Goal: Task Accomplishment & Management: Manage account settings

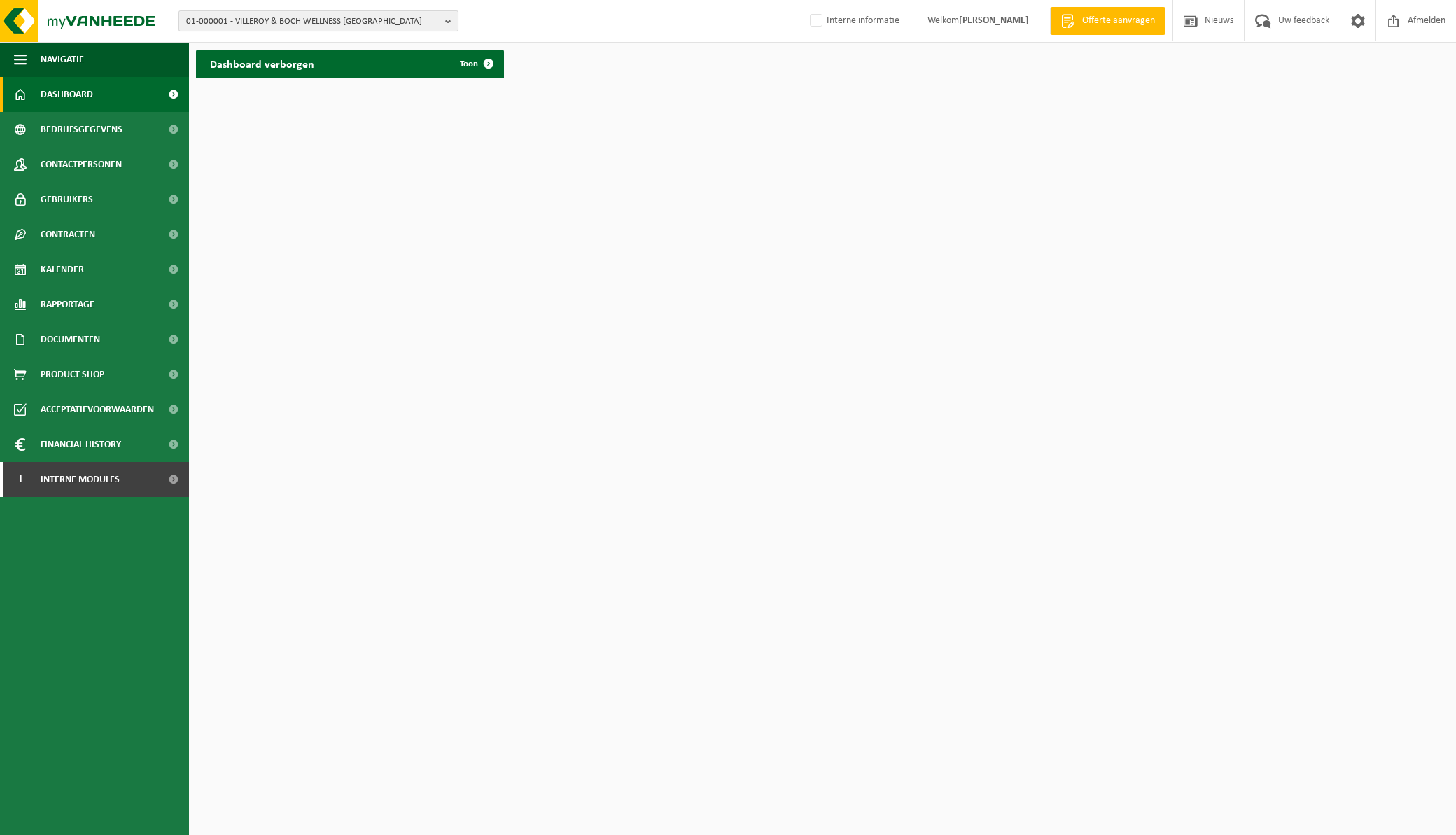
click at [445, 25] on b "button" at bounding box center [452, 20] width 13 height 19
click at [255, 43] on input "text" at bounding box center [318, 43] width 273 height 18
paste input "10-754572"
type input "10-754572"
click at [288, 60] on li "10-754572 - SEAFRIGO" at bounding box center [318, 65] width 273 height 18
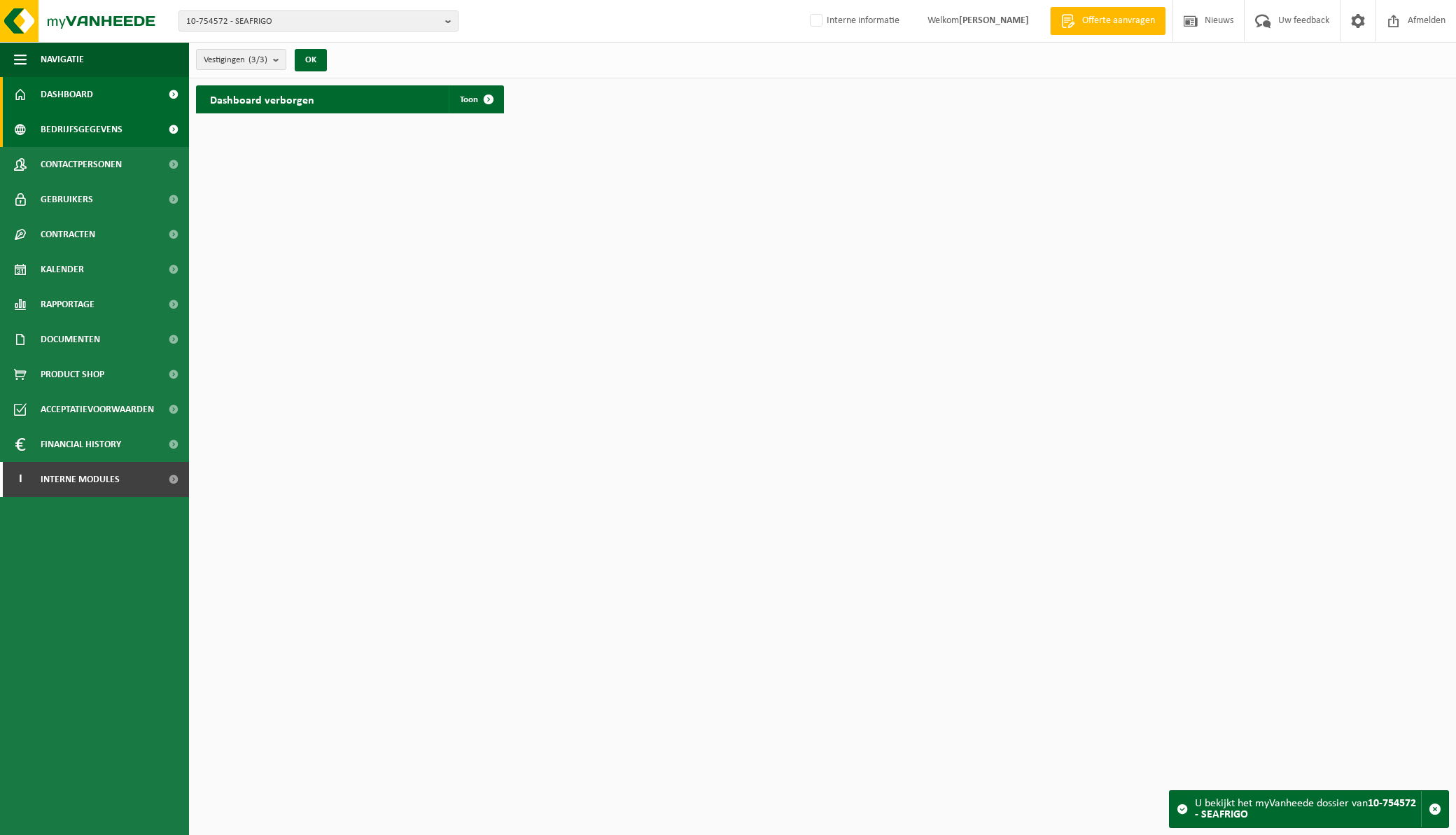
click at [122, 127] on link "Bedrijfsgegevens" at bounding box center [94, 130] width 189 height 35
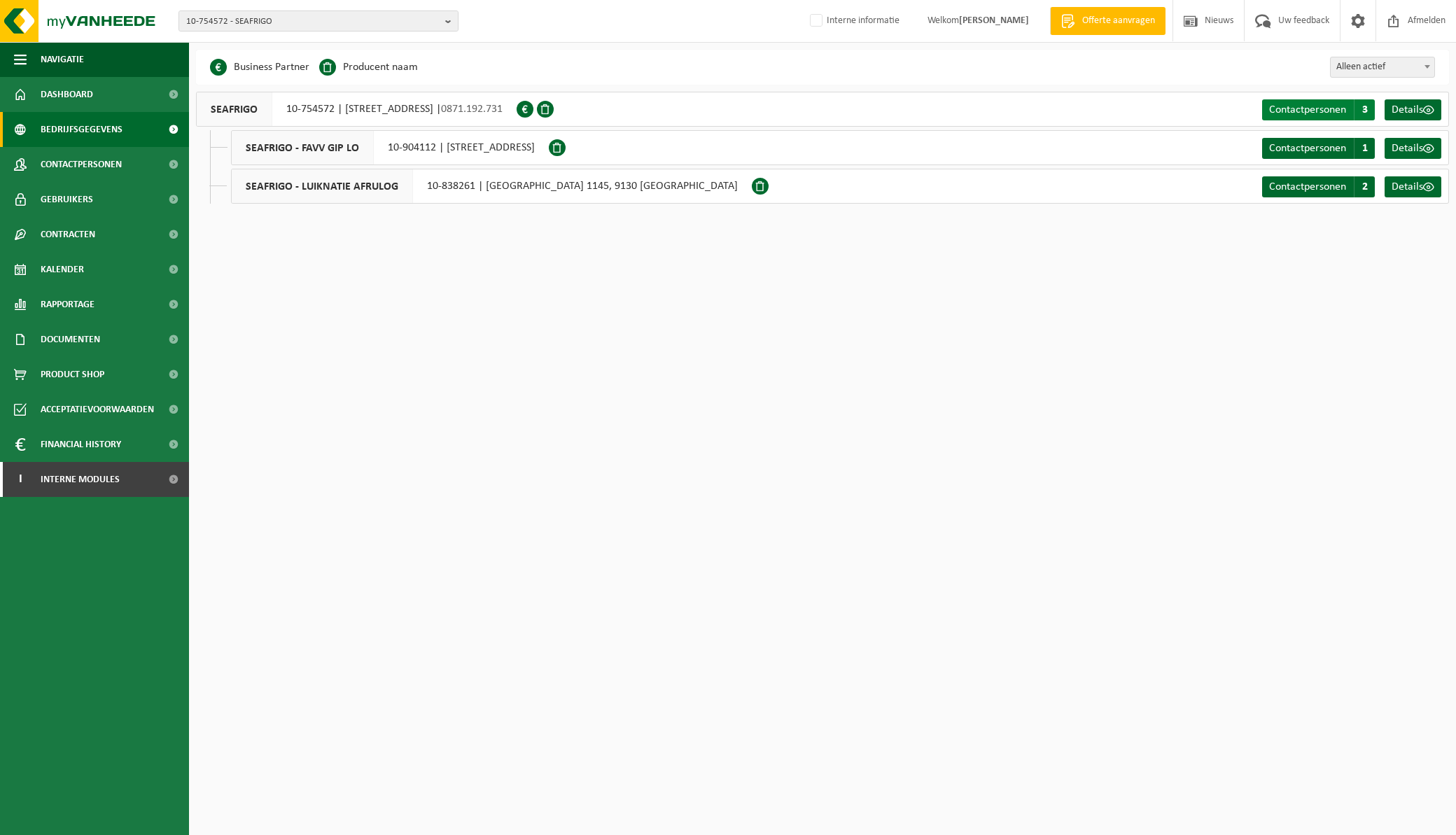
click at [1298, 105] on span "Contactpersonen" at bounding box center [1308, 110] width 77 height 11
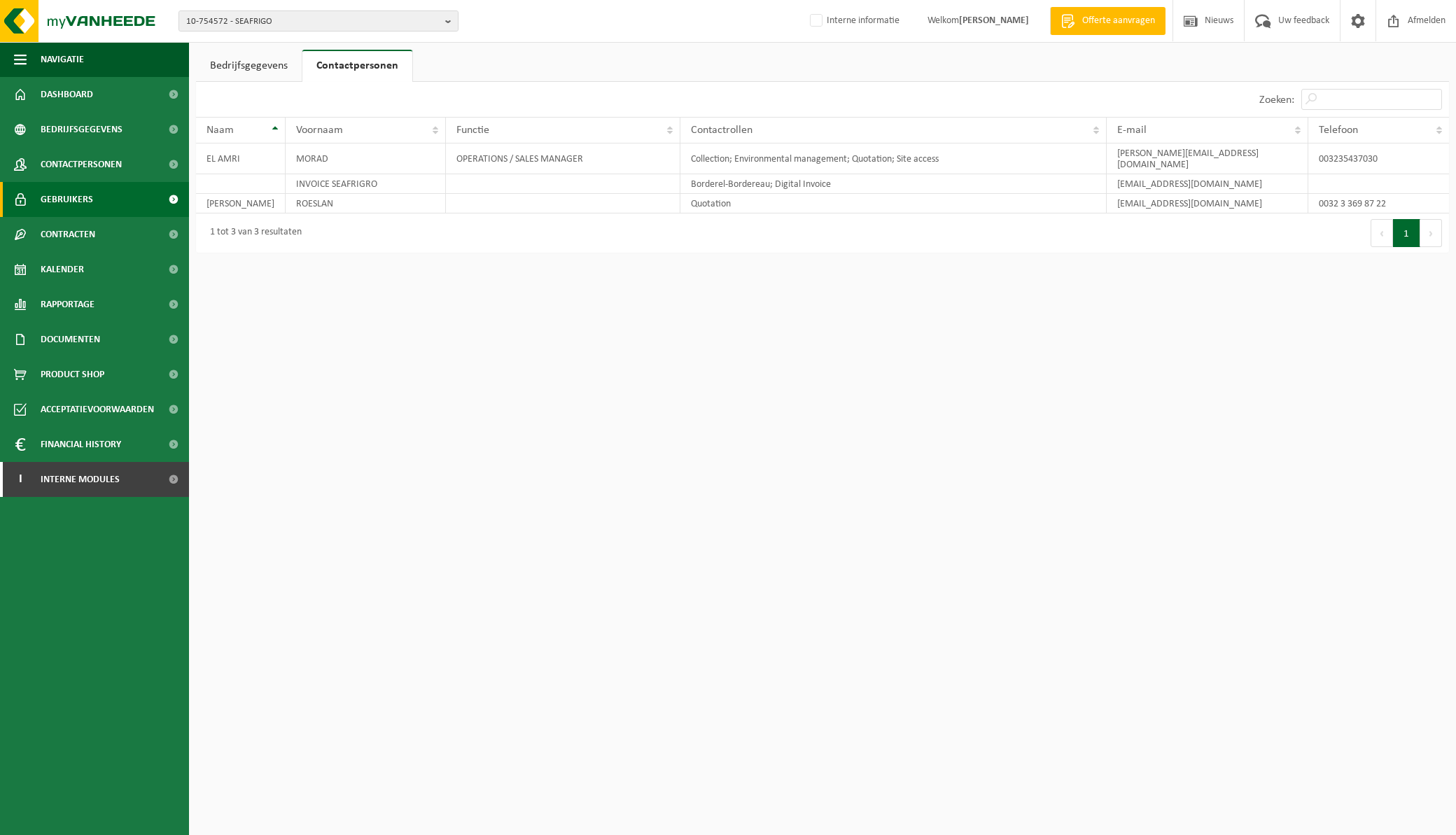
click at [100, 192] on link "Gebruikers" at bounding box center [94, 199] width 189 height 35
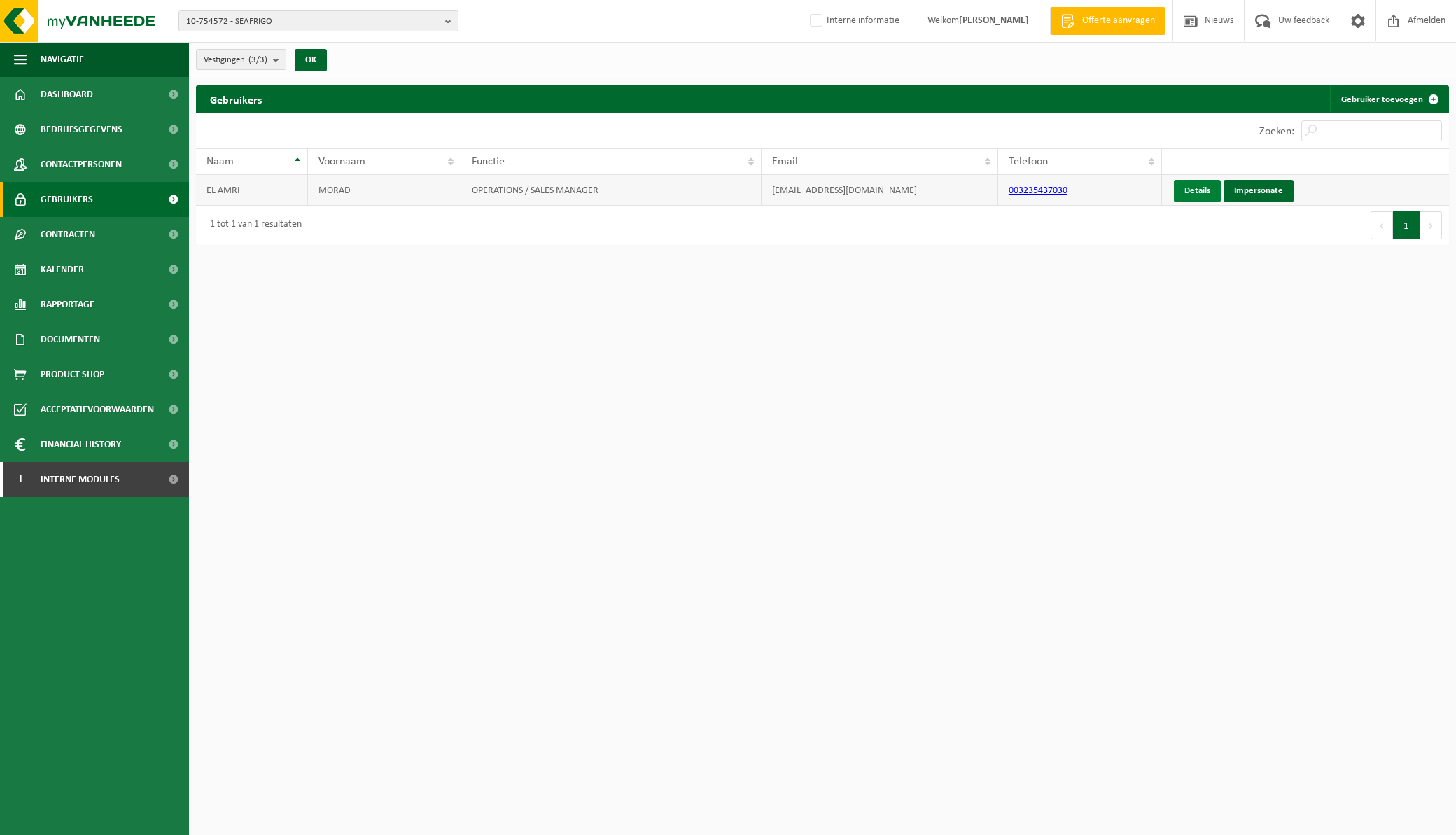
click at [1190, 193] on link "Details" at bounding box center [1196, 191] width 47 height 22
click at [119, 163] on span "Contactpersonen" at bounding box center [81, 164] width 81 height 35
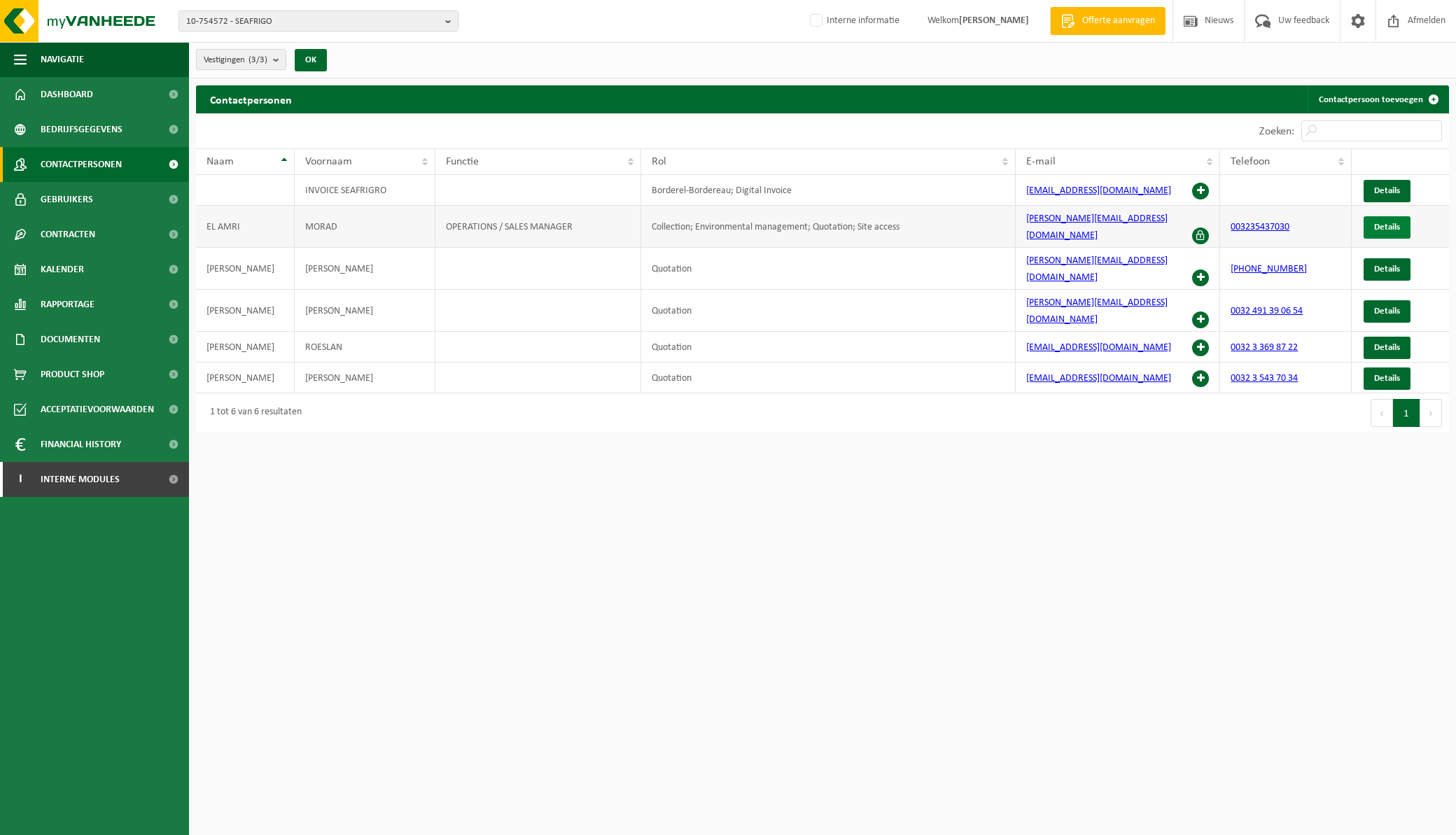
click at [1401, 218] on link "Details" at bounding box center [1386, 228] width 47 height 22
click at [89, 483] on span "Interne modules" at bounding box center [80, 479] width 79 height 35
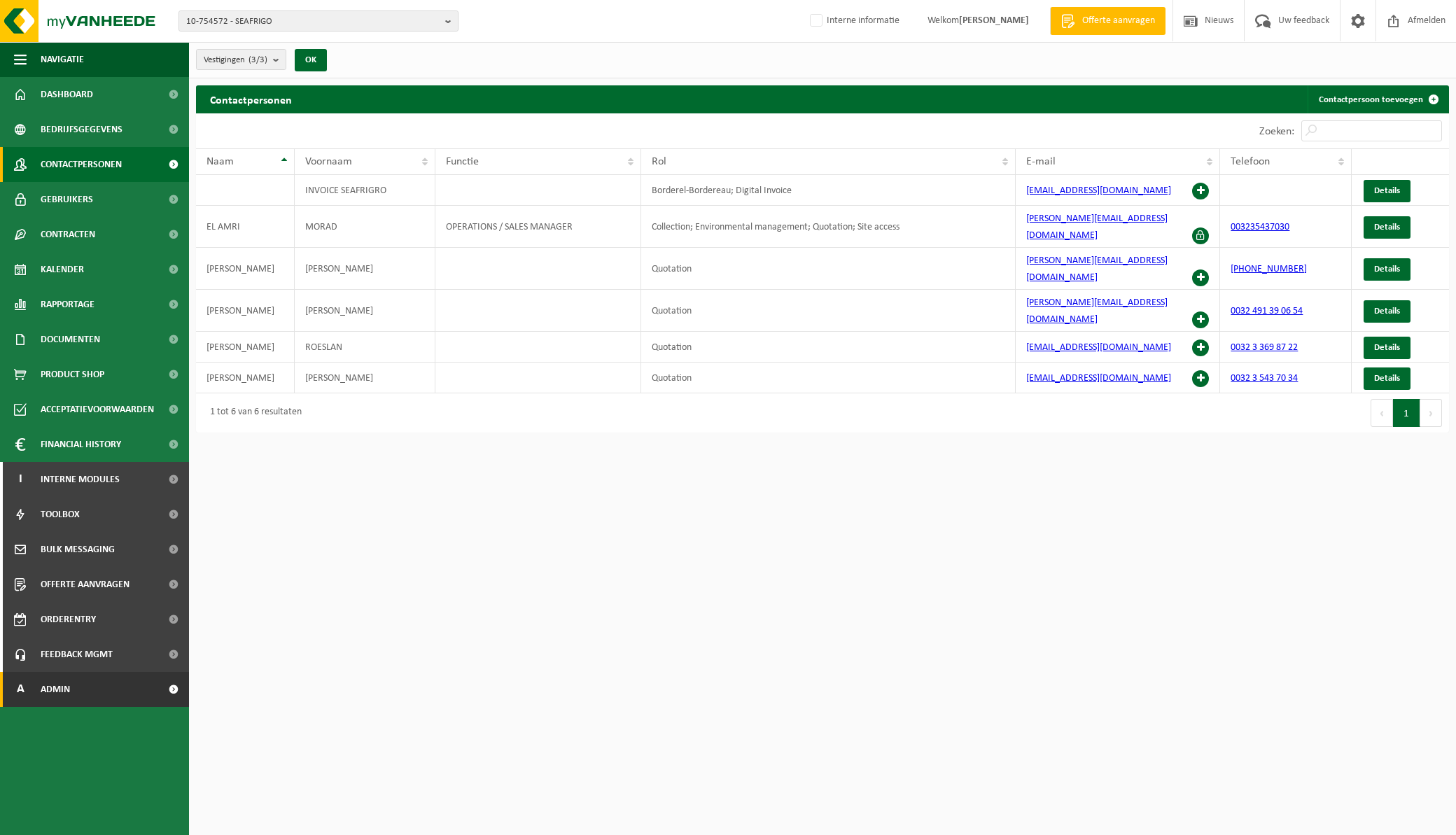
click at [92, 698] on link "A Admin" at bounding box center [94, 689] width 189 height 35
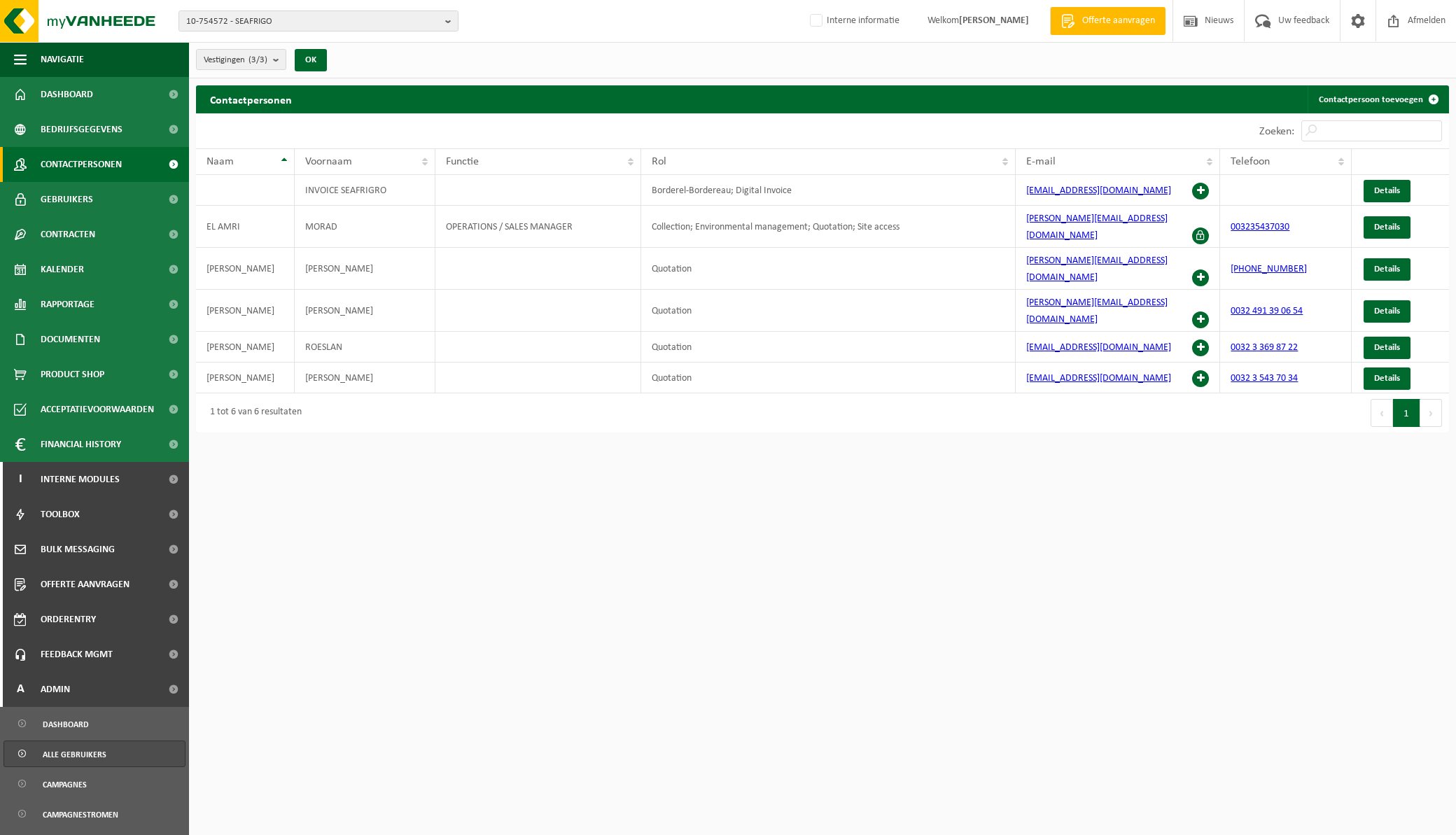
click at [94, 754] on span "Alle gebruikers" at bounding box center [74, 754] width 64 height 27
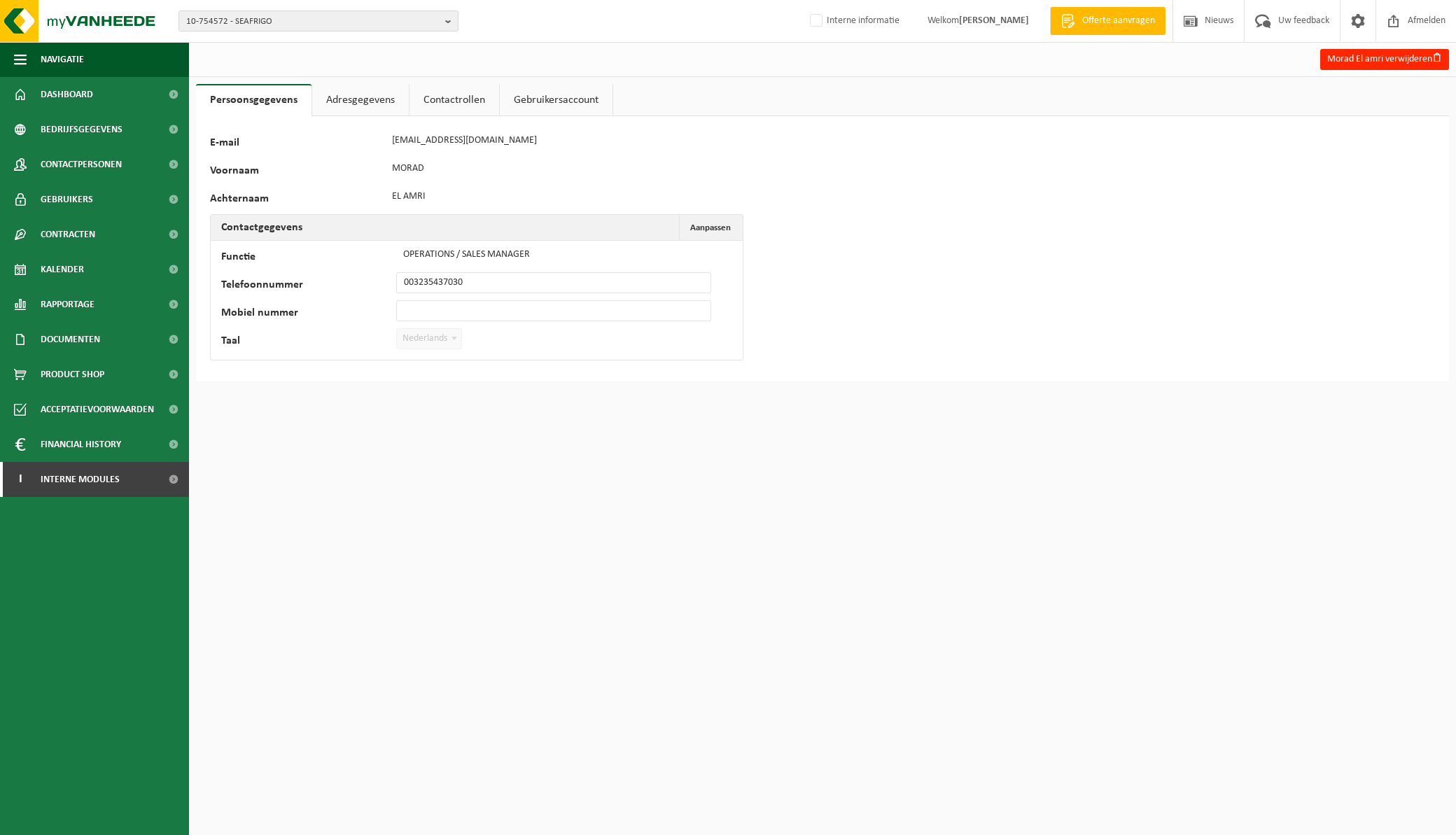
click at [450, 96] on link "Contactrollen" at bounding box center [453, 100] width 89 height 32
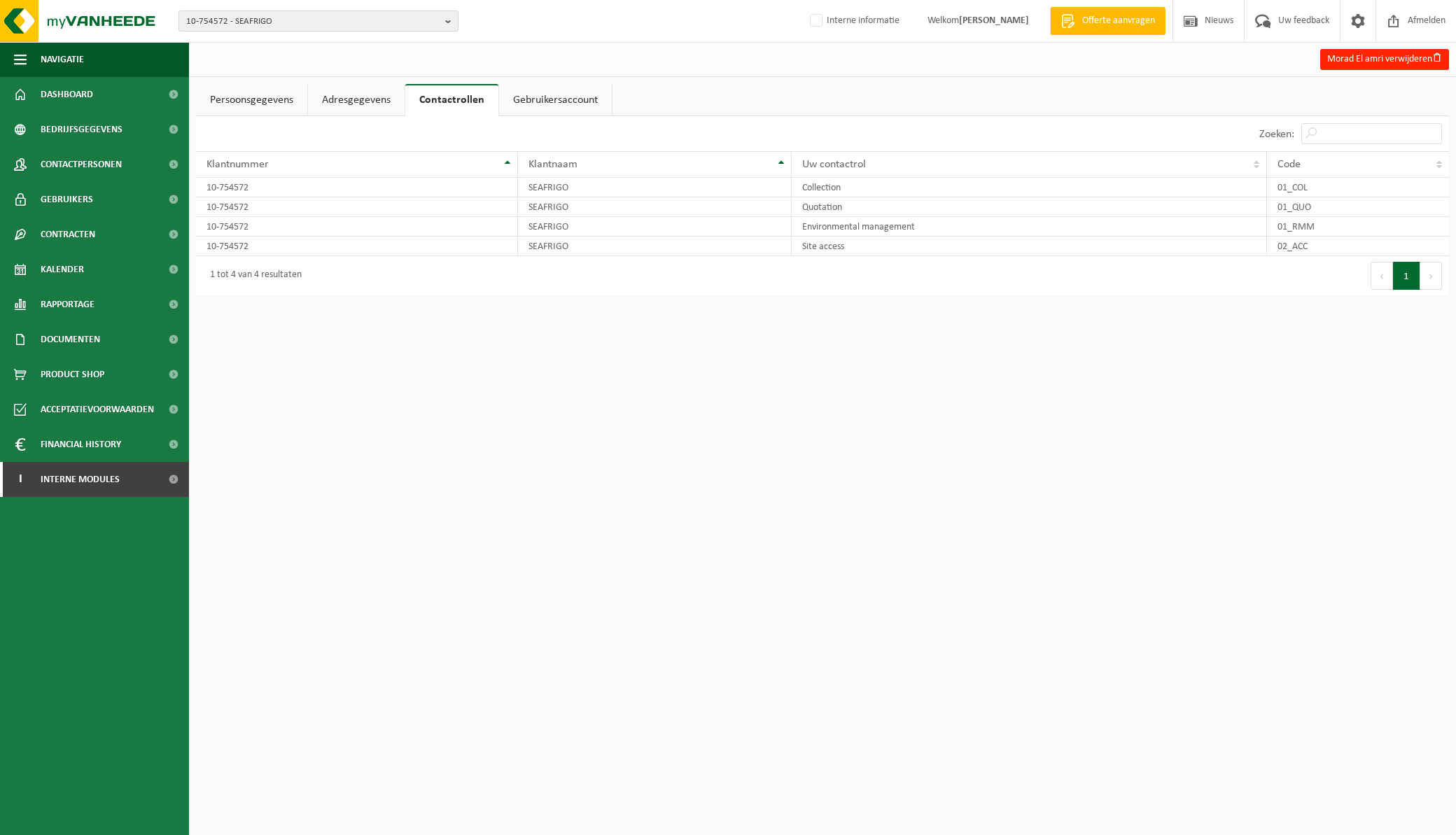
click at [380, 88] on link "Adresgegevens" at bounding box center [356, 100] width 97 height 32
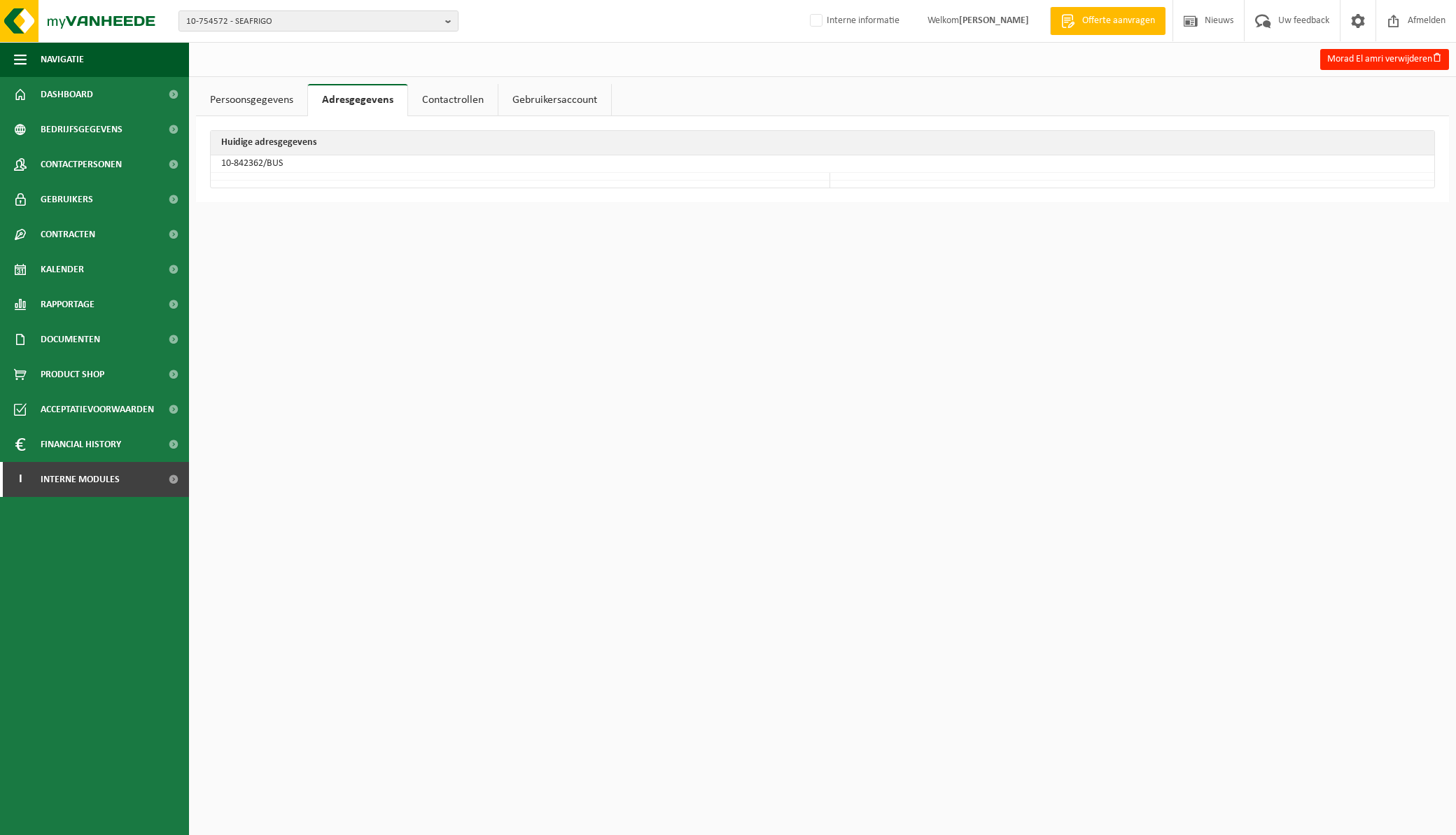
click at [233, 100] on link "Persoonsgegevens" at bounding box center [252, 100] width 112 height 32
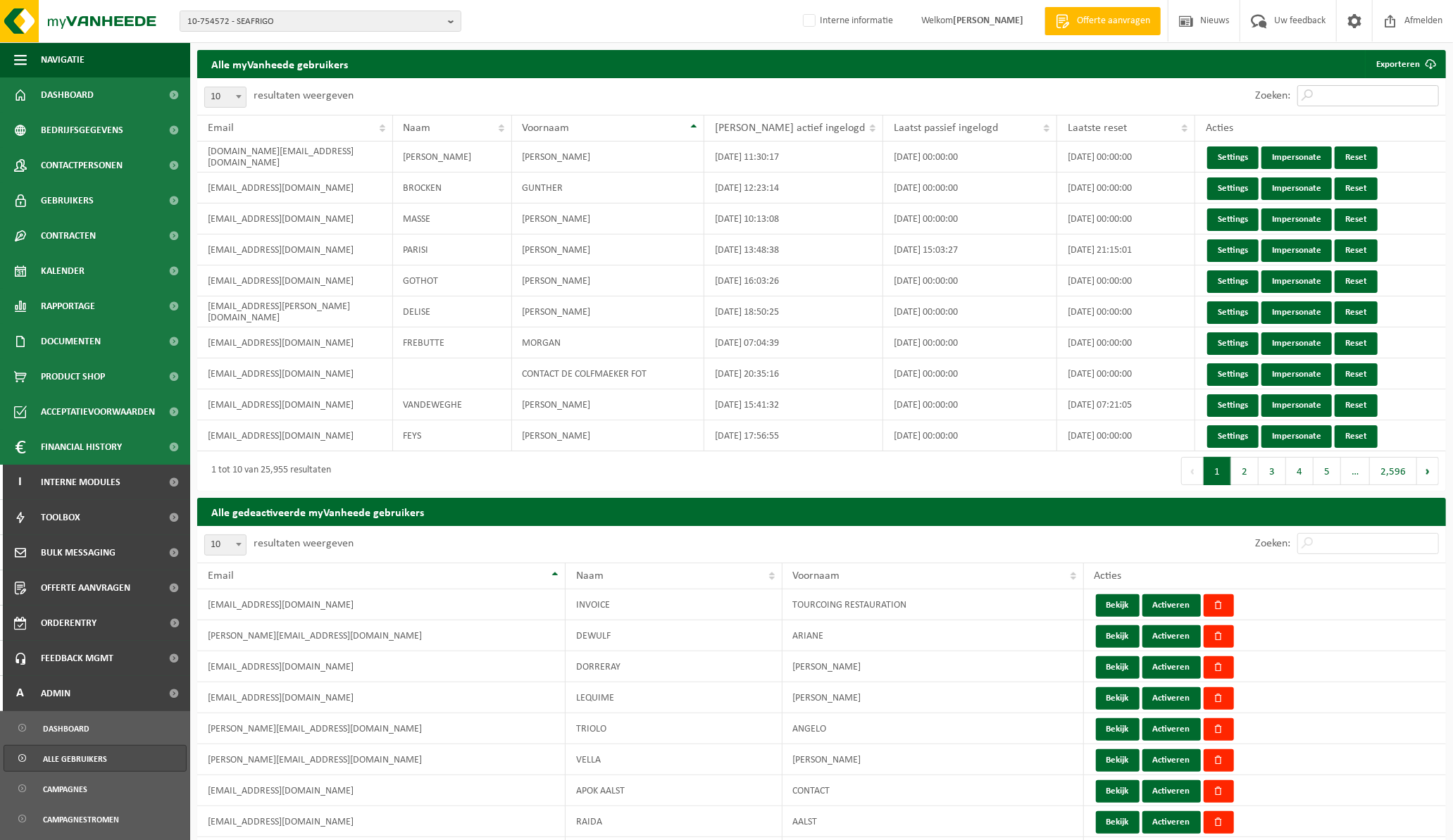
click at [1370, 101] on input "Zoeken:" at bounding box center [1368, 95] width 142 height 21
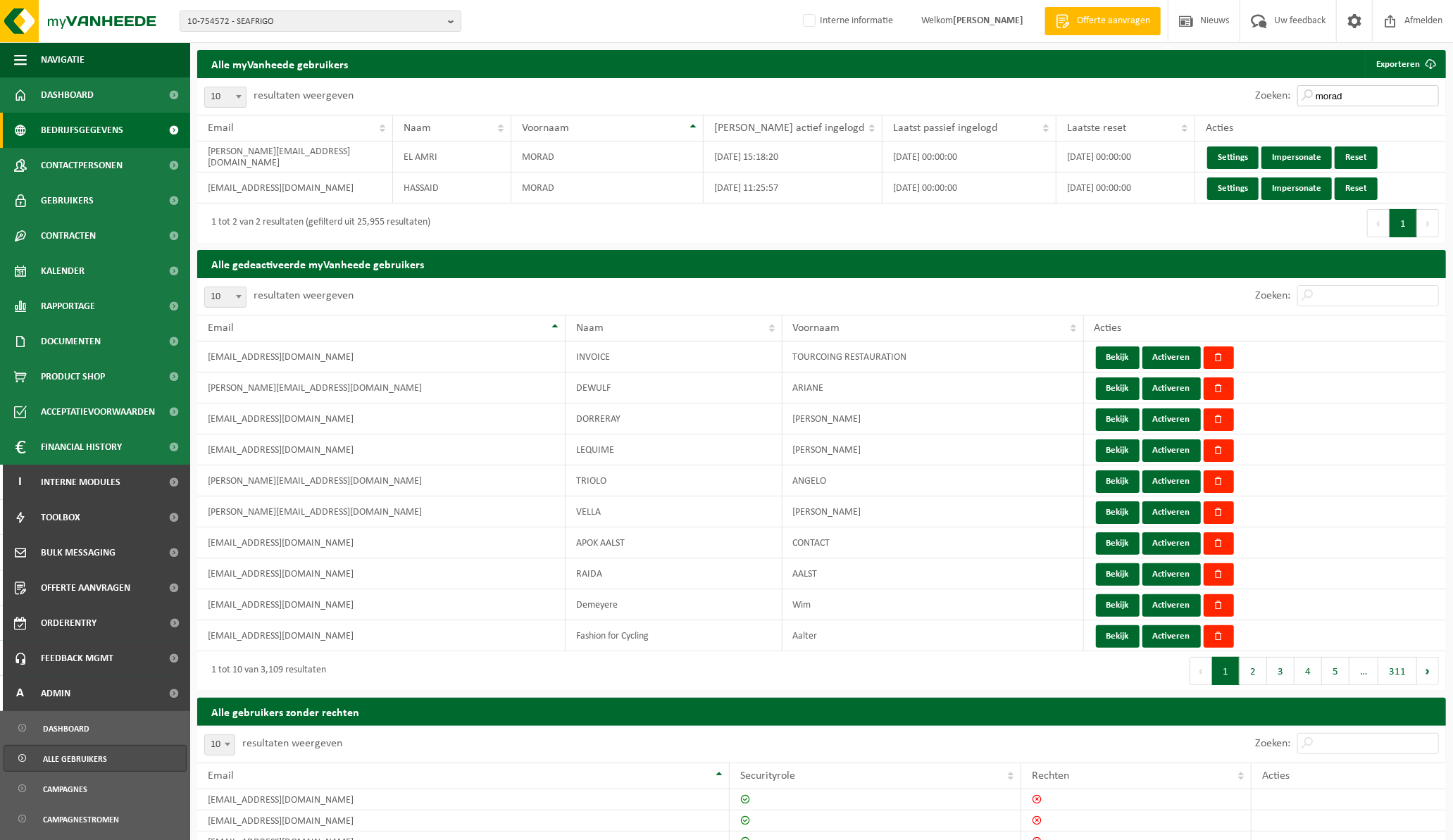
type input "morad"
click at [106, 125] on span "Bedrijfsgegevens" at bounding box center [82, 131] width 83 height 35
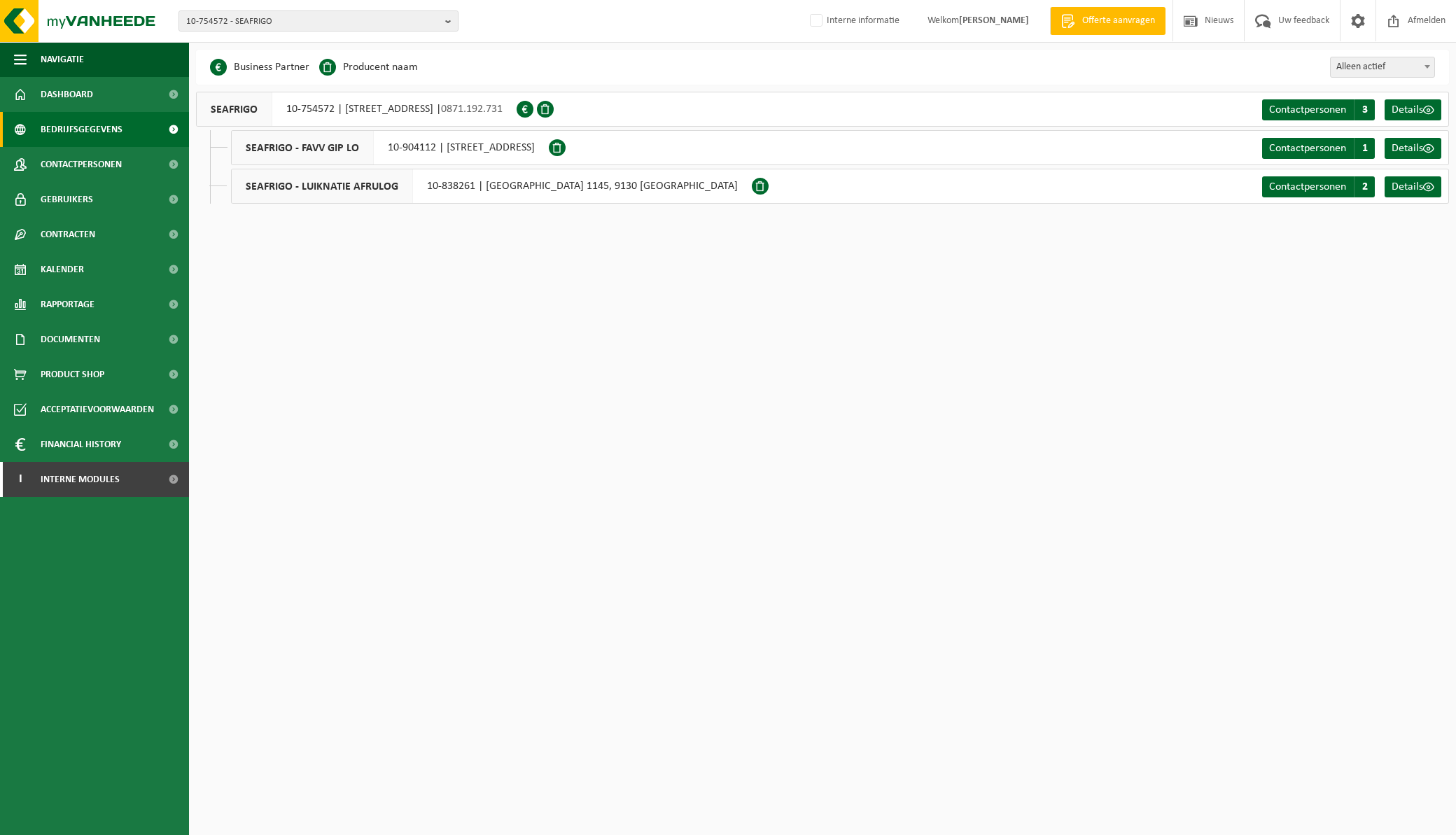
drag, startPoint x: 766, startPoint y: 717, endPoint x: 673, endPoint y: 545, distance: 195.5
click at [766, 717] on html "10-754572 - SEAFRIGO 10-754572 - SEAFRIGO 10-904112 - SEAFRIGO - FAVV GIP LO 10…" at bounding box center [728, 418] width 1456 height 835
click at [446, 19] on b "button" at bounding box center [452, 20] width 13 height 19
click at [324, 42] on input "text" at bounding box center [318, 43] width 273 height 18
paste input "01-077941"
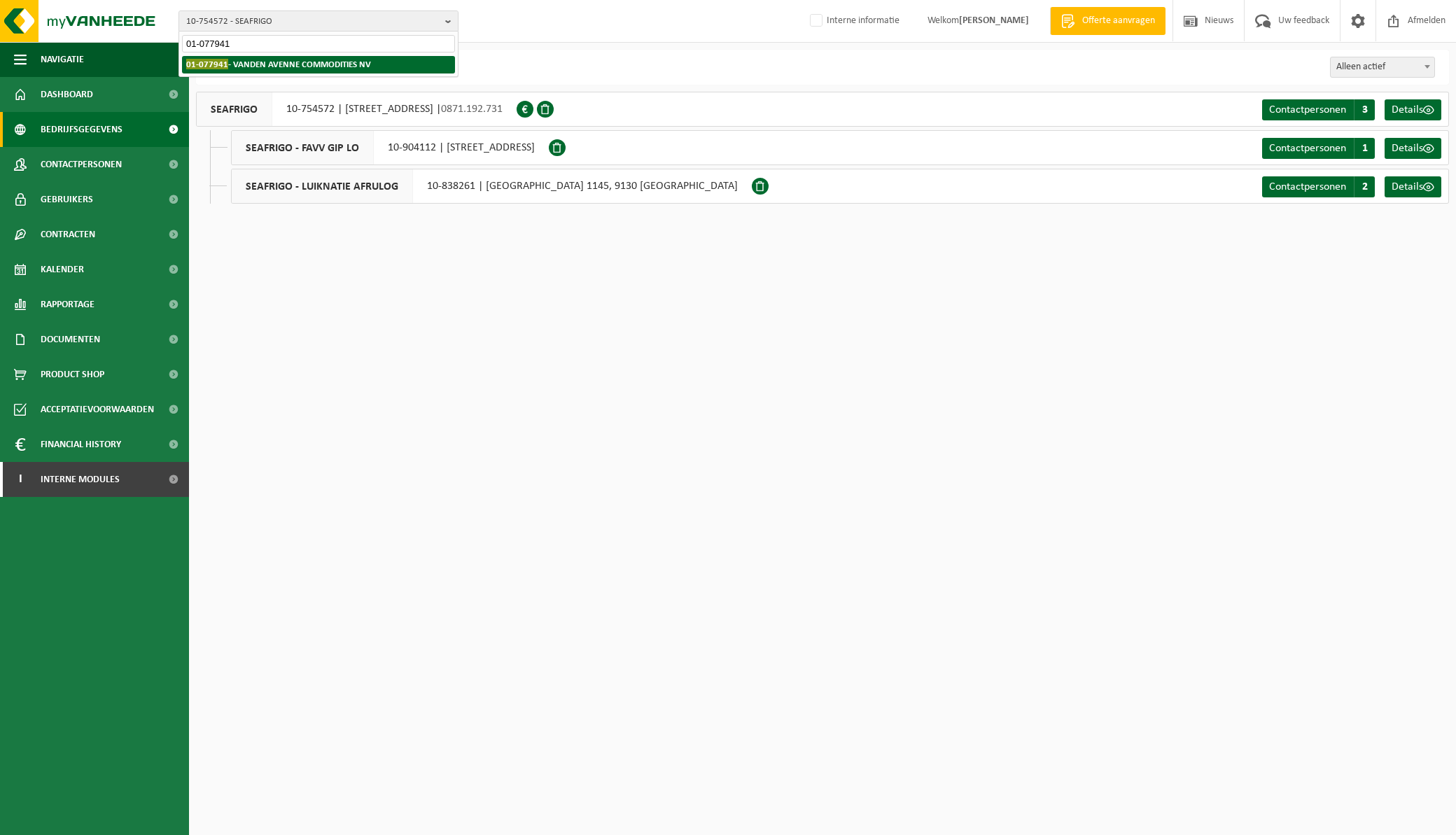
type input "01-077941"
click at [343, 64] on strong "01-077941 - VANDEN AVENNE COMMODITIES NV" at bounding box center [278, 64] width 184 height 10
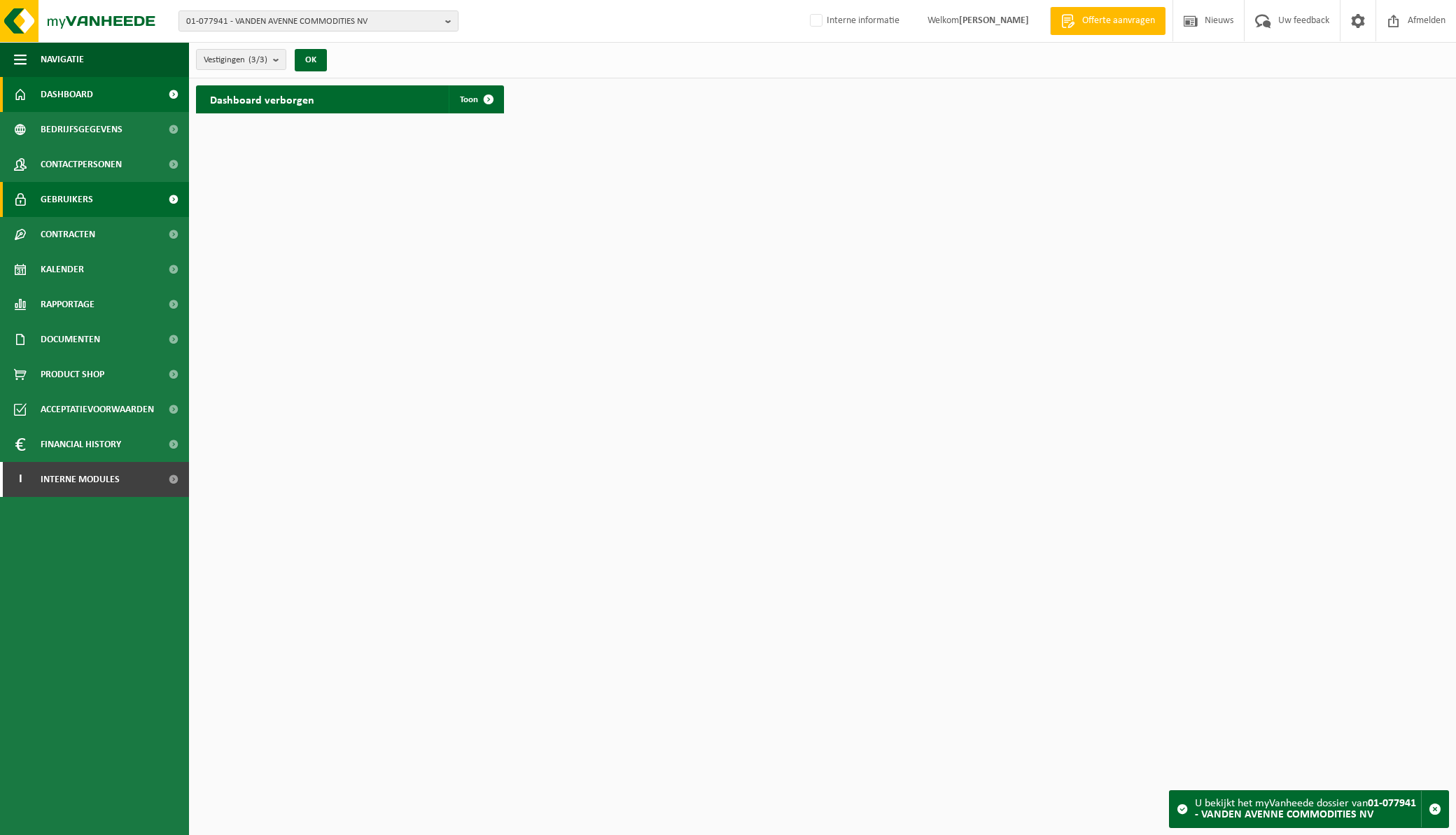
click at [74, 196] on span "Gebruikers" at bounding box center [66, 199] width 53 height 35
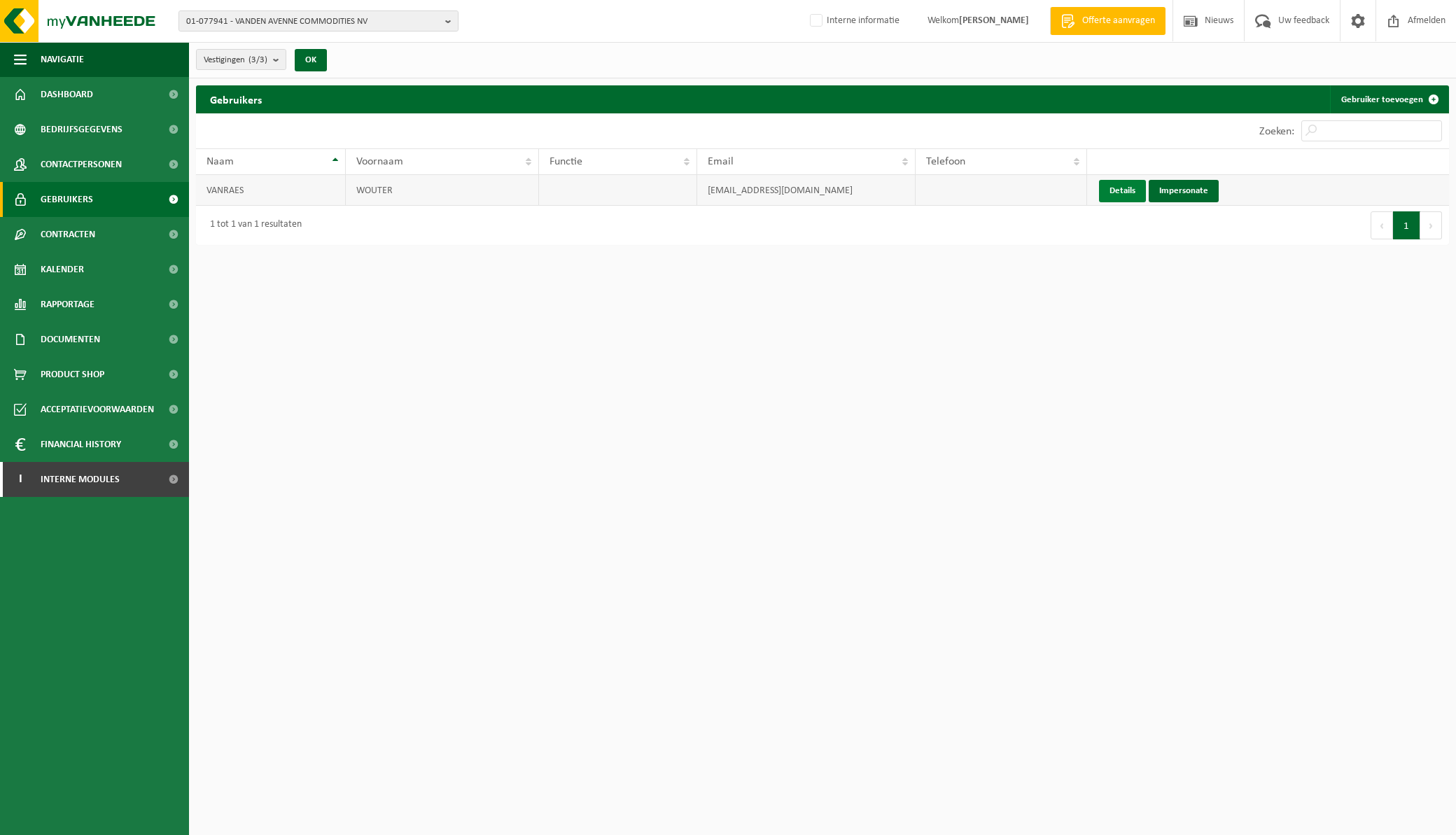
click at [1125, 188] on link "Details" at bounding box center [1121, 191] width 47 height 22
click at [91, 159] on span "Contactpersonen" at bounding box center [81, 164] width 81 height 35
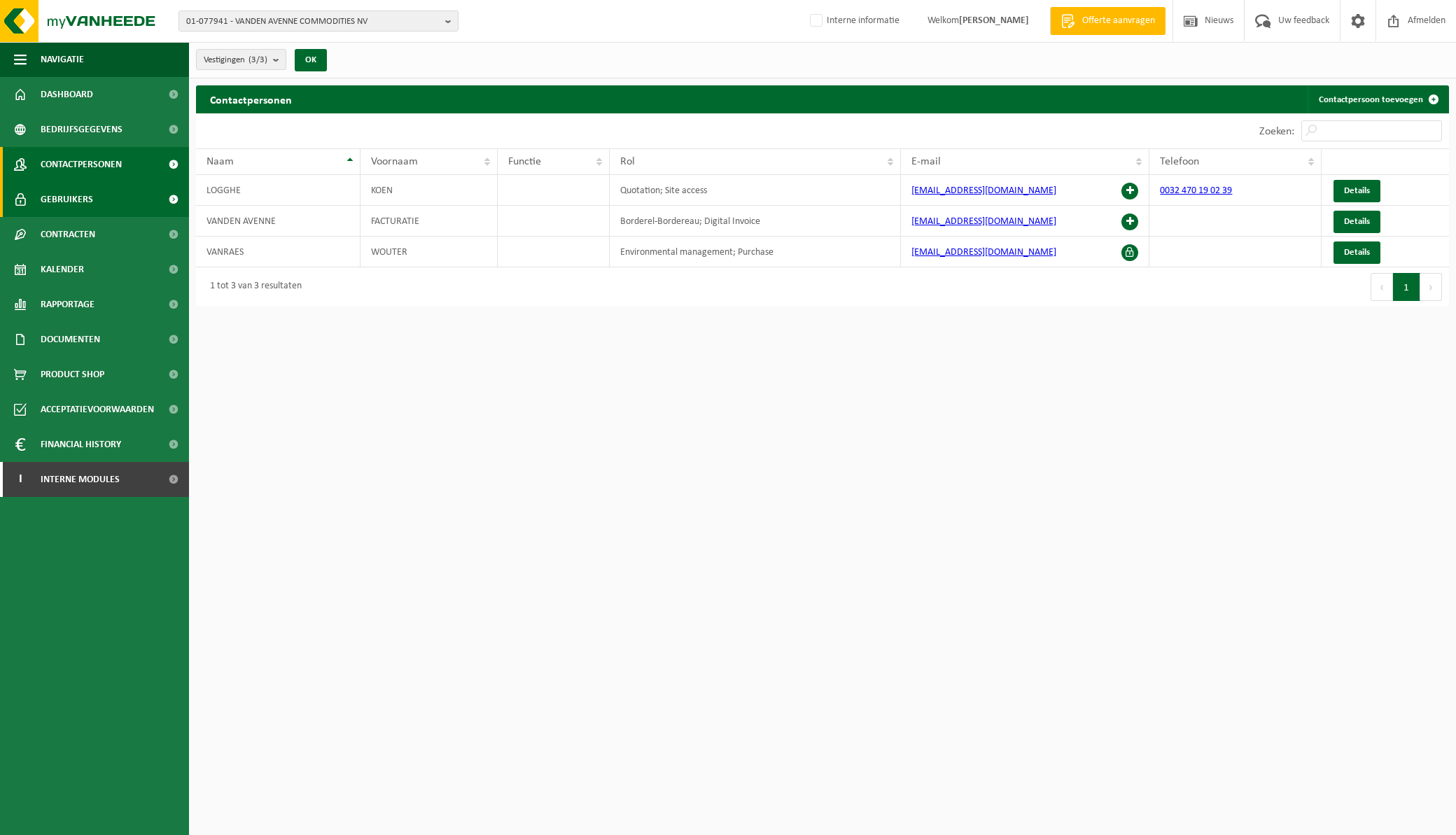
click at [56, 196] on span "Gebruikers" at bounding box center [66, 199] width 53 height 35
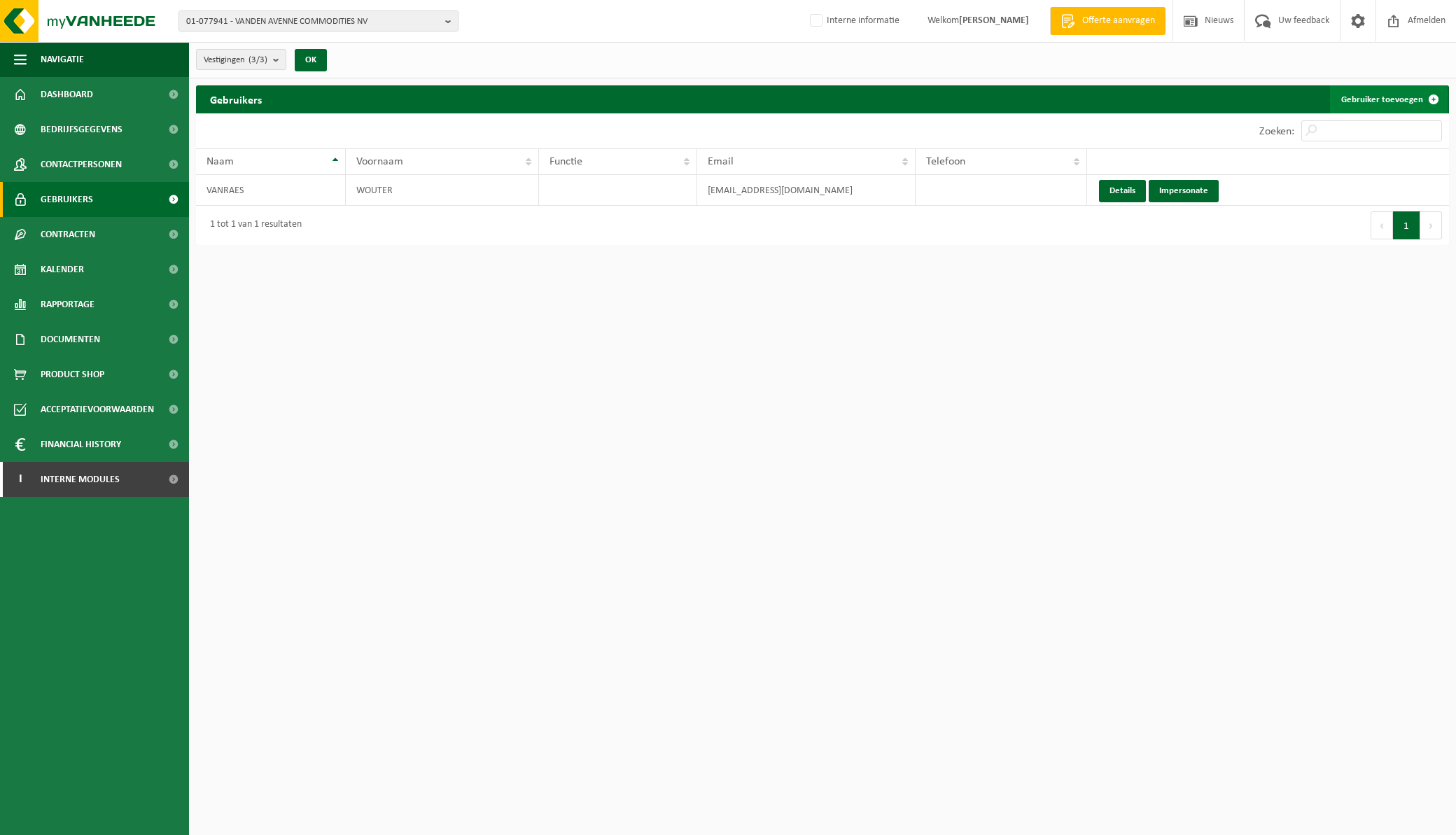
click at [1386, 93] on link "Gebruiker toevoegen" at bounding box center [1389, 100] width 118 height 28
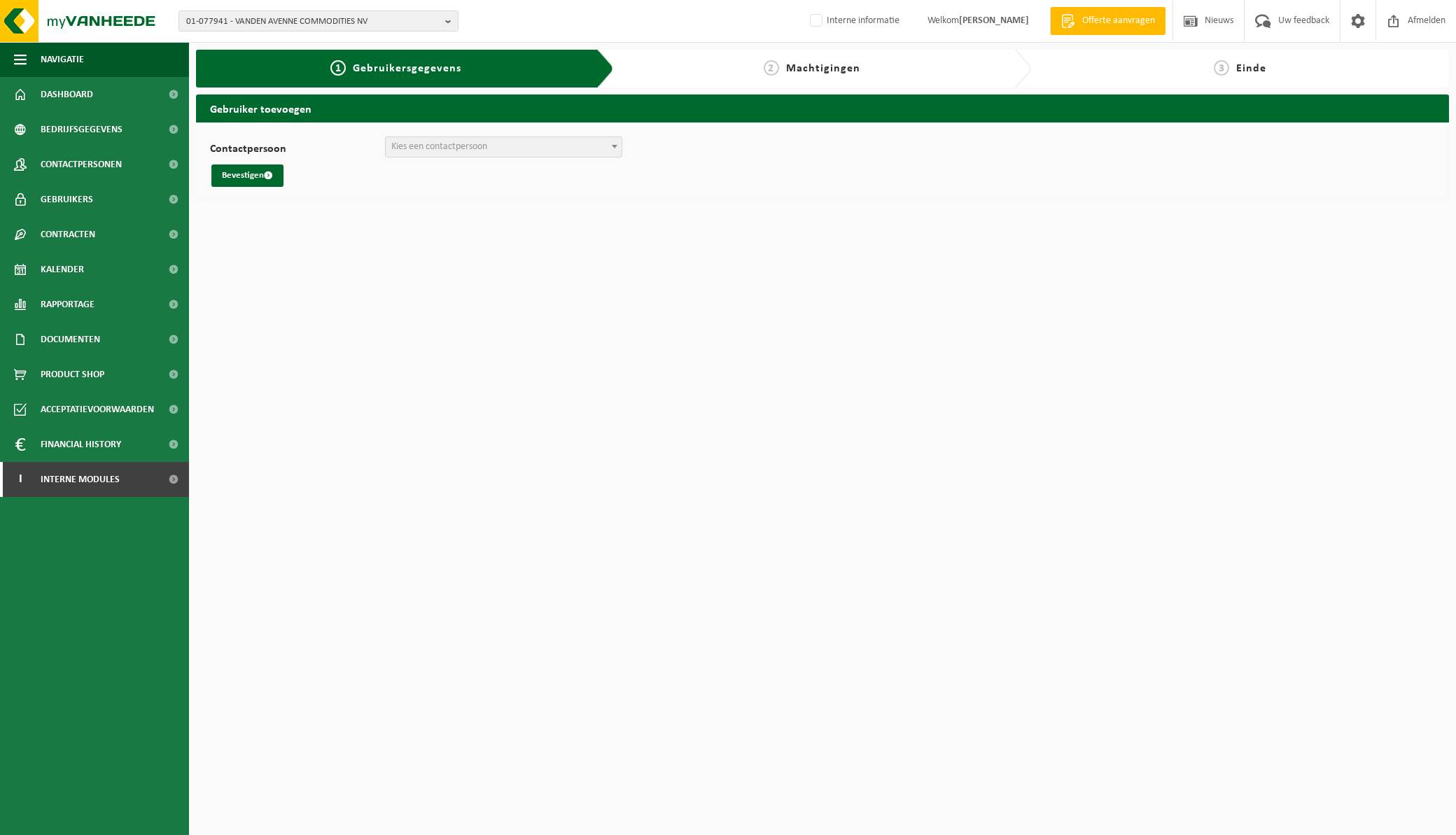
click at [616, 146] on span at bounding box center [614, 147] width 14 height 18
click at [74, 159] on span "Contactpersonen" at bounding box center [81, 164] width 81 height 35
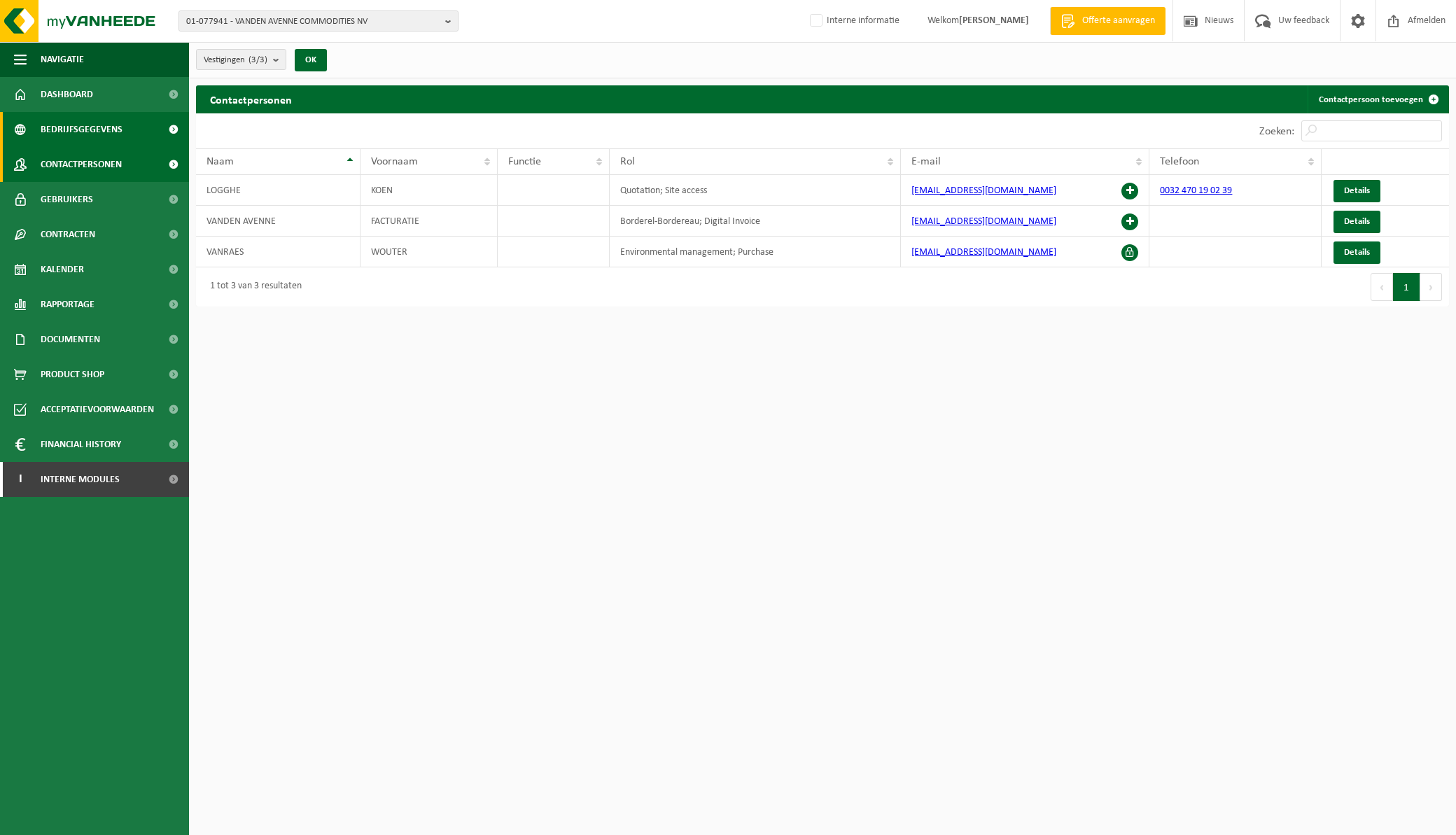
click at [74, 123] on span "Bedrijfsgegevens" at bounding box center [81, 130] width 82 height 35
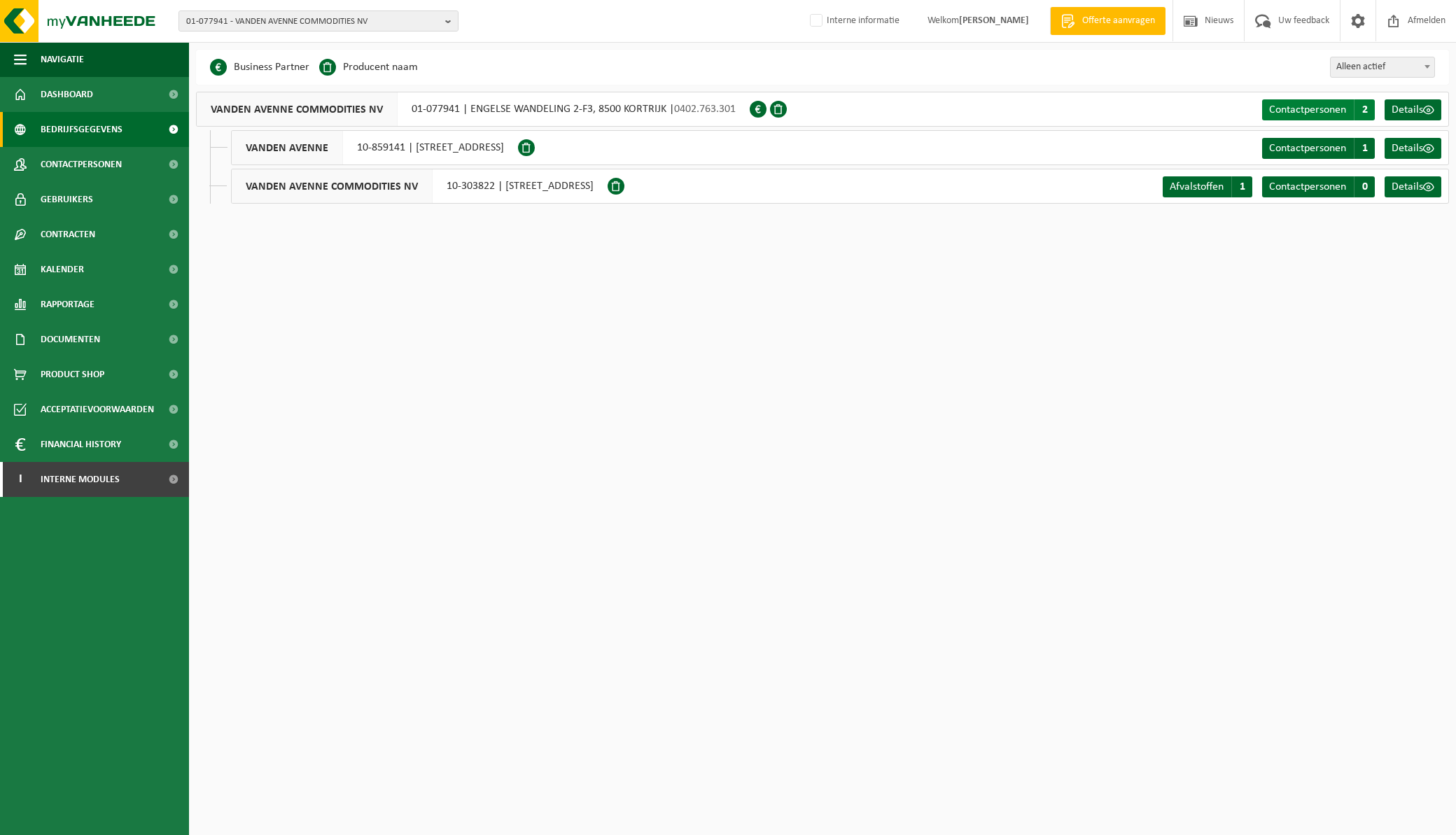
click at [1314, 100] on link "Contactpersonen C 2" at bounding box center [1318, 110] width 112 height 21
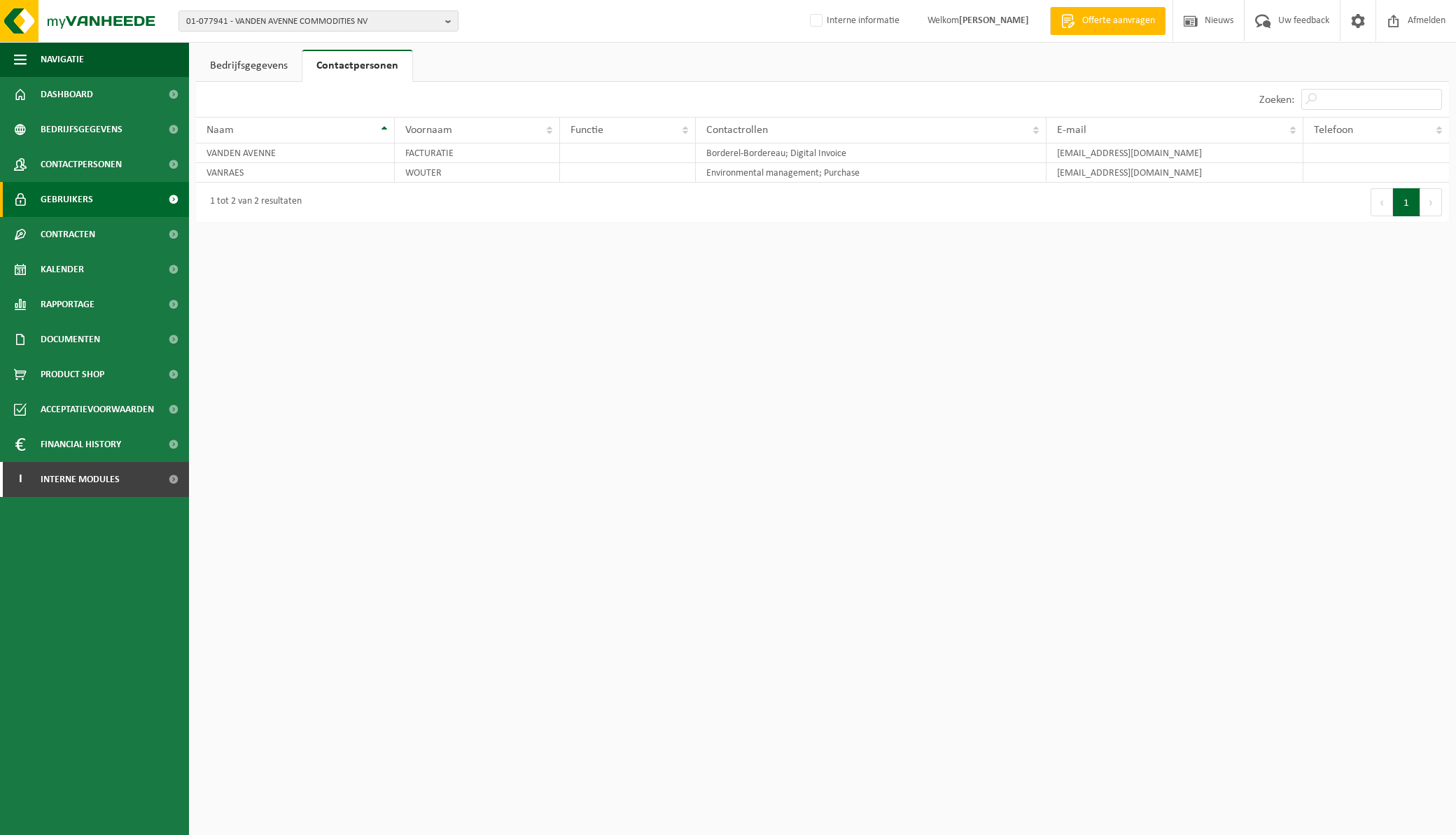
click at [106, 196] on link "Gebruikers" at bounding box center [94, 199] width 189 height 35
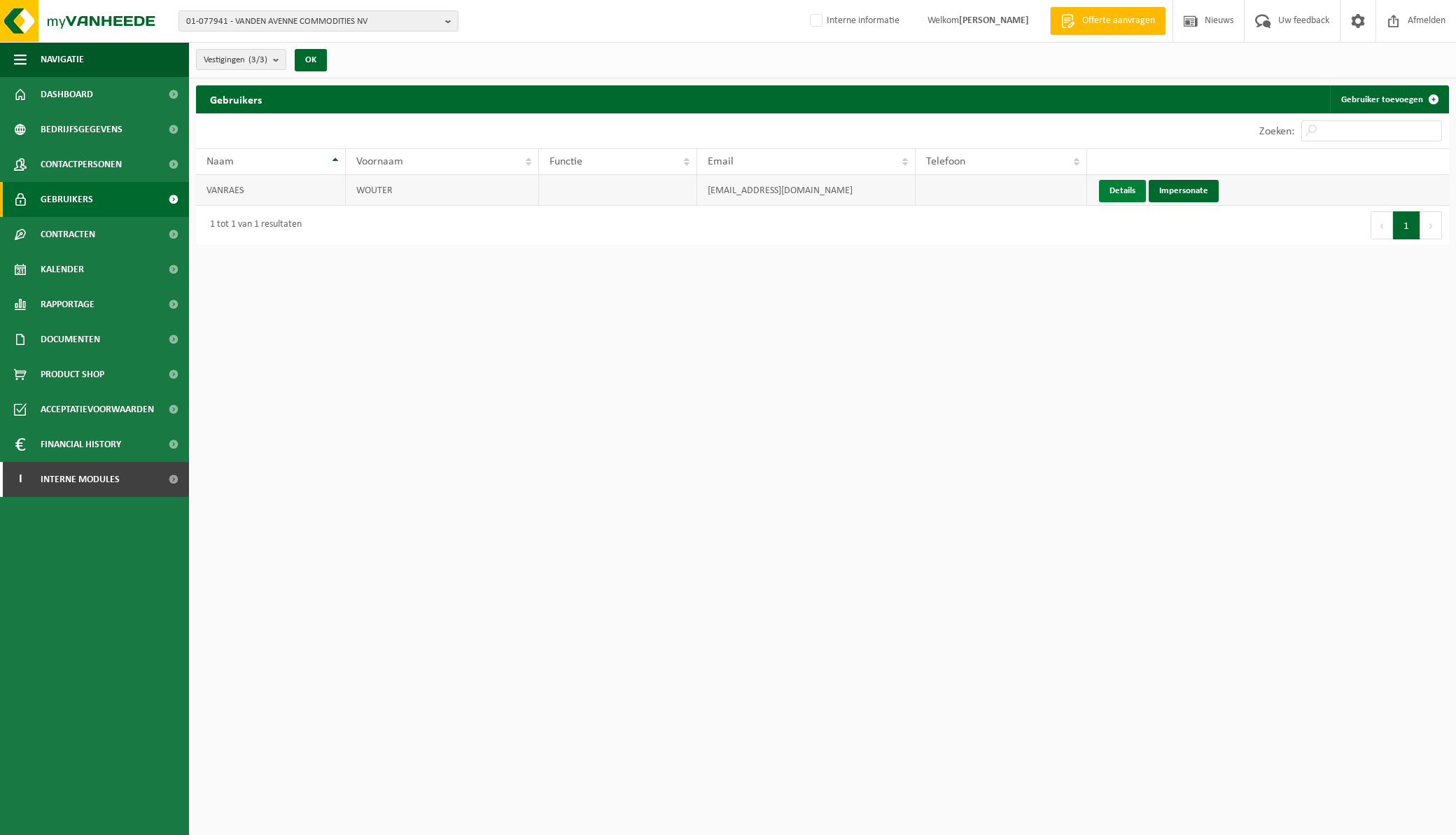
click at [1106, 199] on link "Details" at bounding box center [1121, 191] width 47 height 22
